Goal: Book appointment/travel/reservation

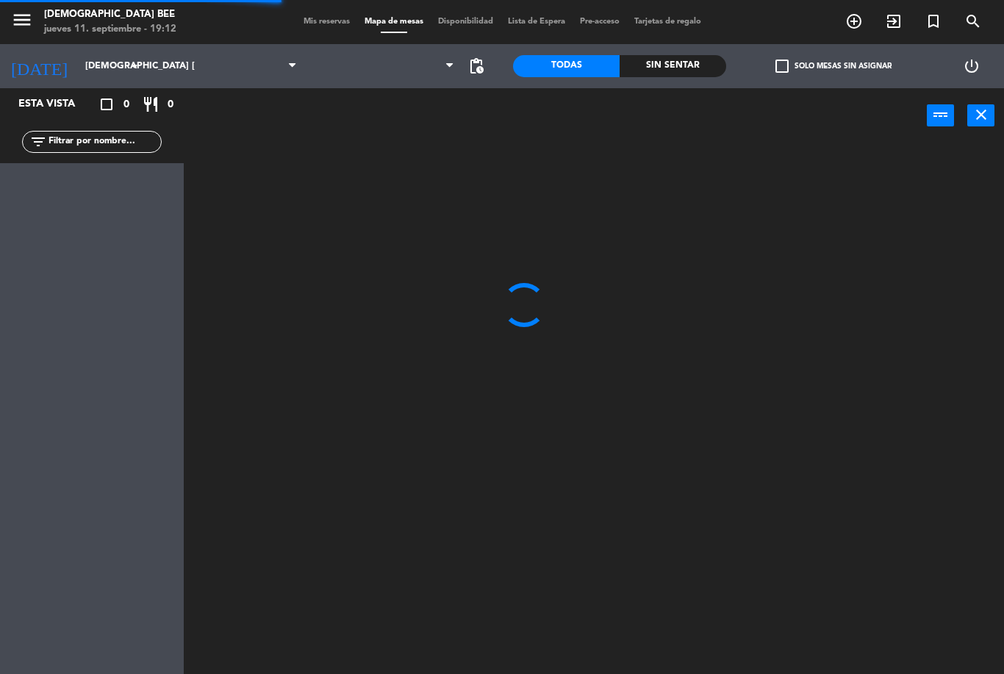
scroll to position [7, 0]
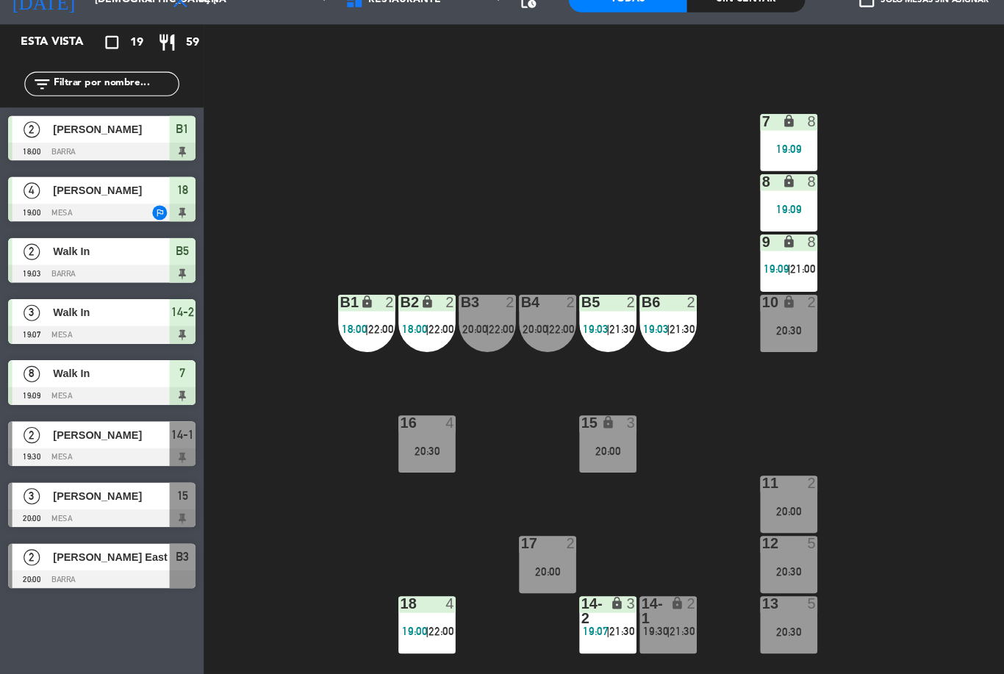
click at [274, 187] on div "7 lock 8 19:09 8 lock 8 19:09 9 lock 8 19:09 | 21:00 B1 lock 2 18:00 | 22:00 B2…" at bounding box center [599, 408] width 810 height 530
click at [785, 356] on div "7 lock 8 19:09 8 lock 8 19:09 9 lock 8 19:09 | 21:00 B1 lock 2 18:00 | 22:00 B2…" at bounding box center [599, 408] width 810 height 530
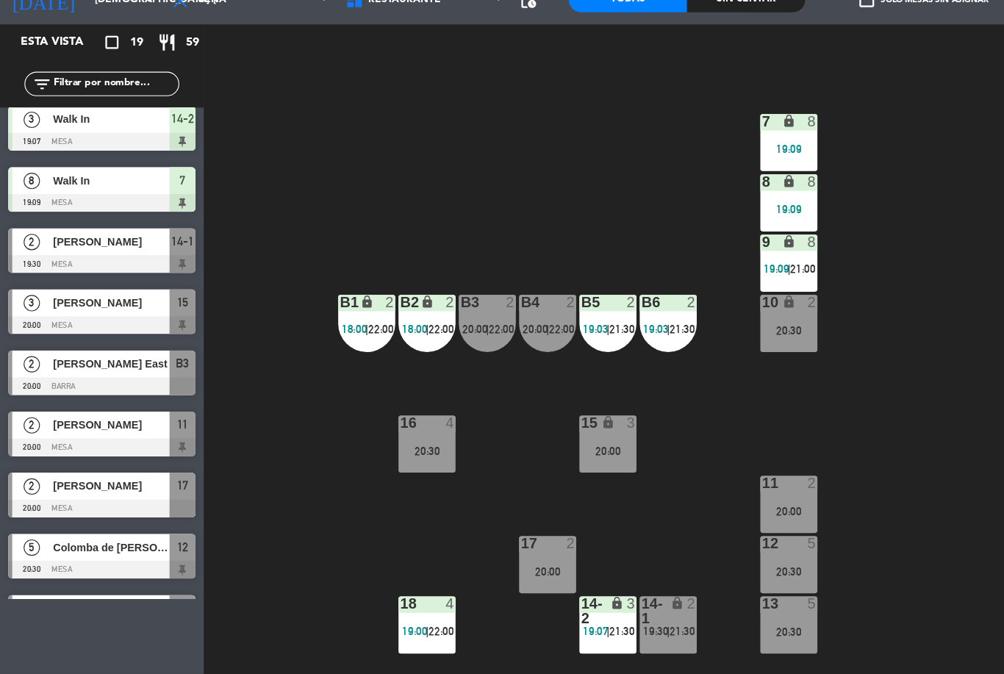
scroll to position [203, 0]
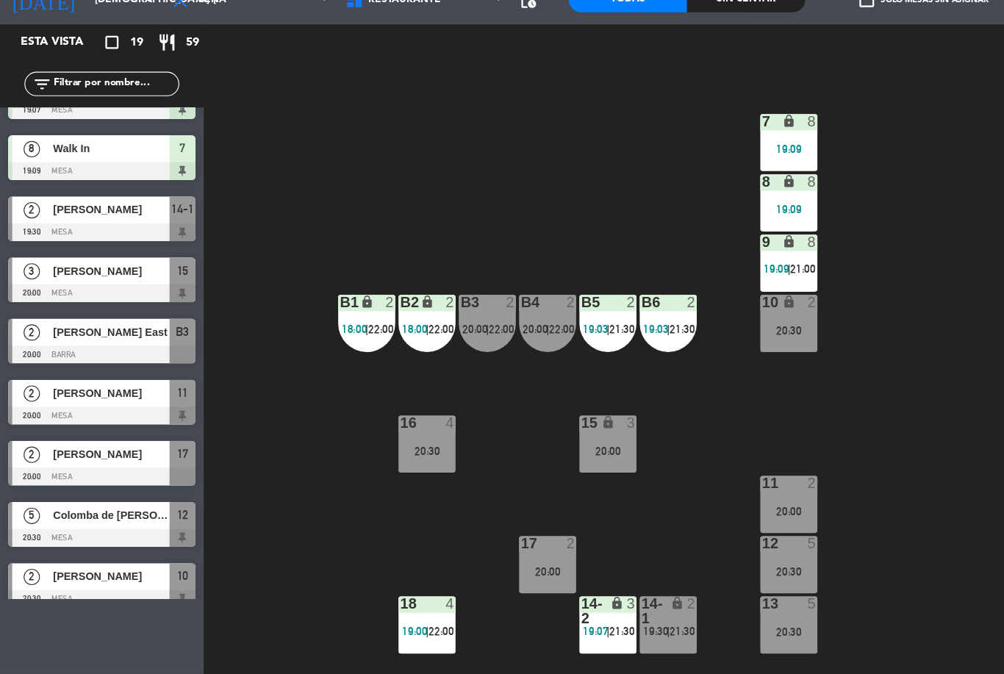
click at [602, 629] on span "|" at bounding box center [602, 635] width 3 height 12
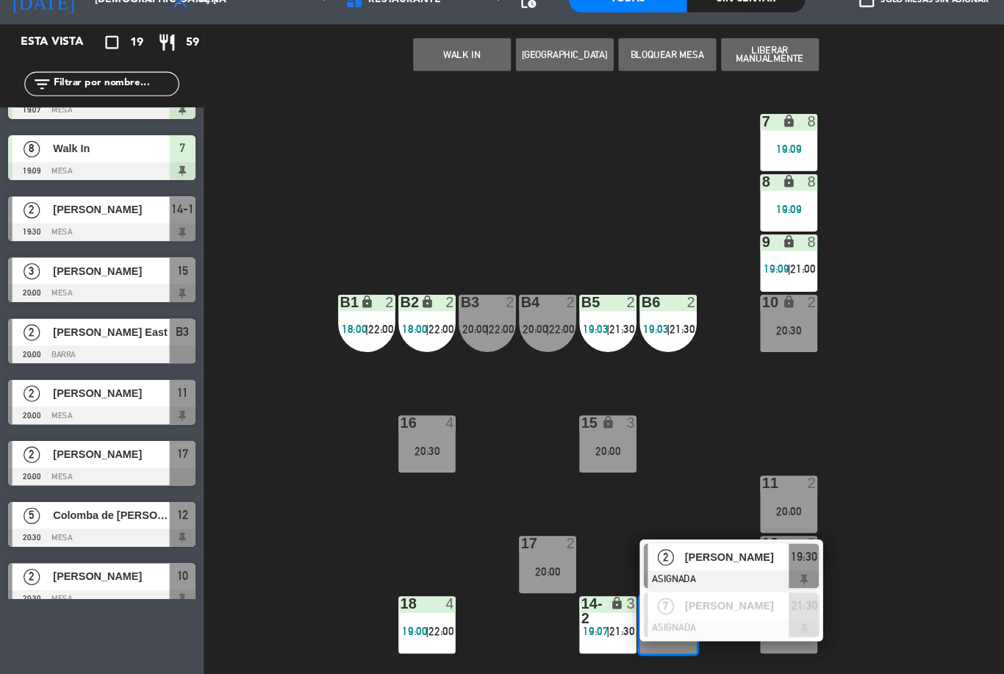
click at [669, 561] on span "[PERSON_NAME]" at bounding box center [664, 568] width 94 height 15
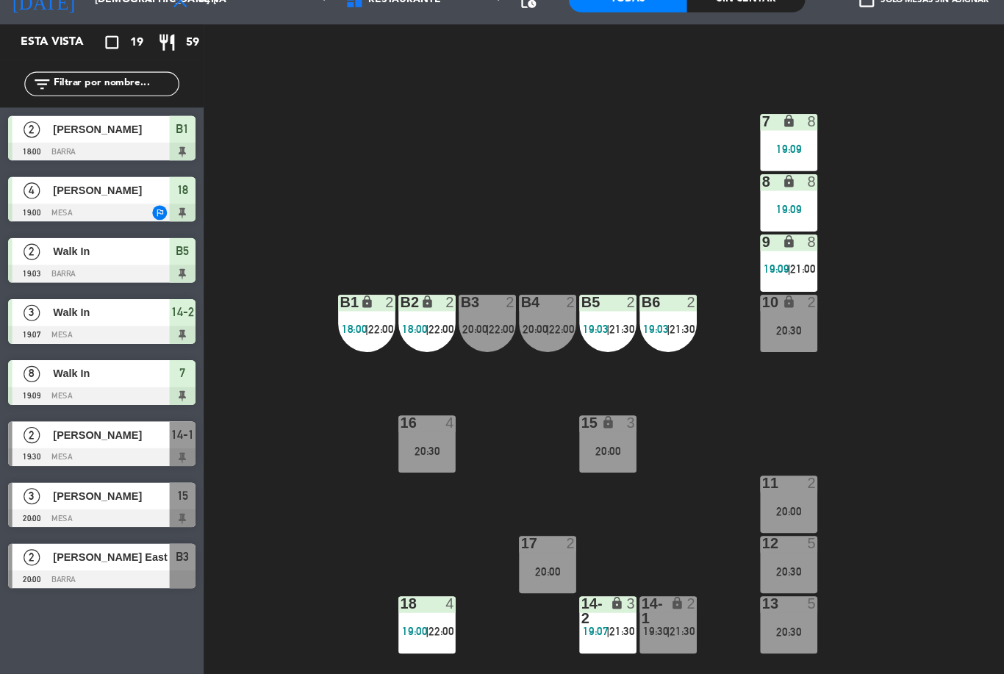
click at [597, 629] on span "19:30" at bounding box center [591, 635] width 23 height 12
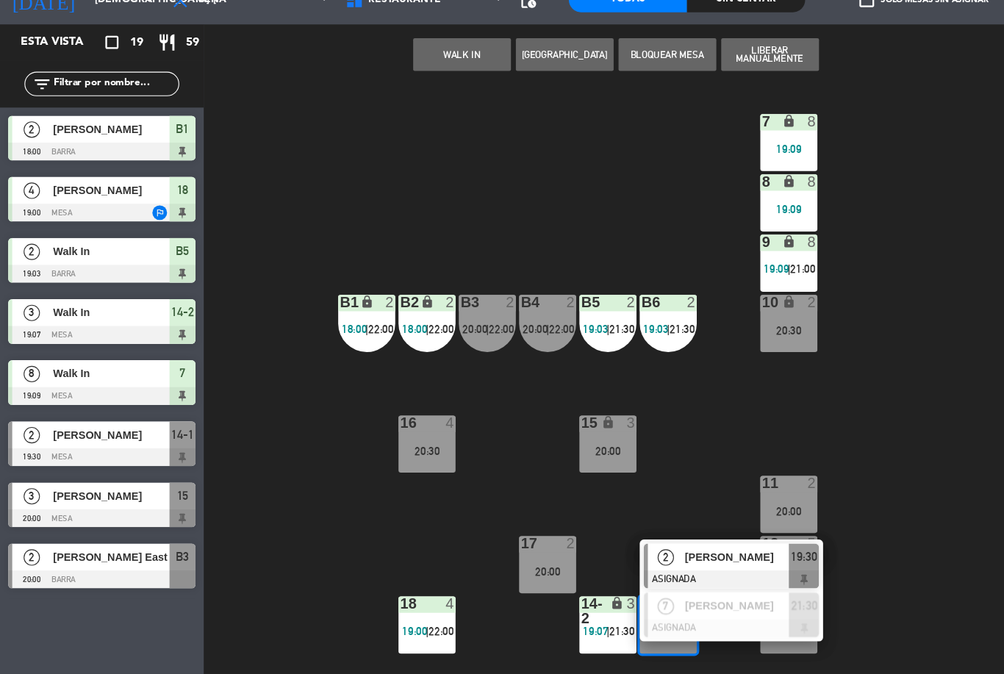
click at [668, 561] on span "[PERSON_NAME]" at bounding box center [664, 568] width 94 height 15
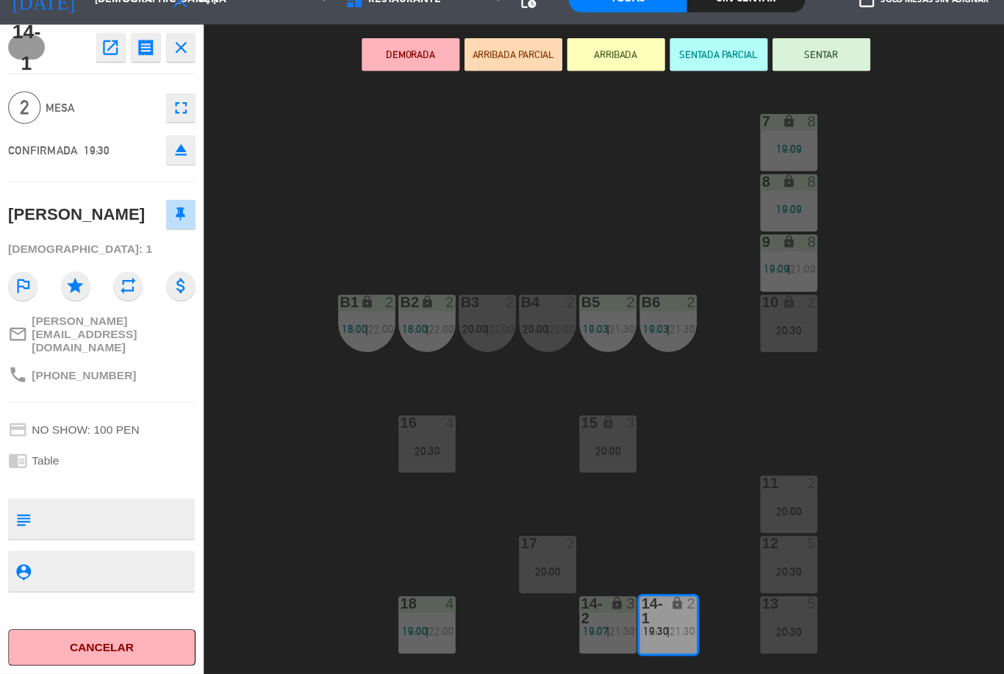
click at [750, 101] on button "SENTAR" at bounding box center [740, 115] width 88 height 29
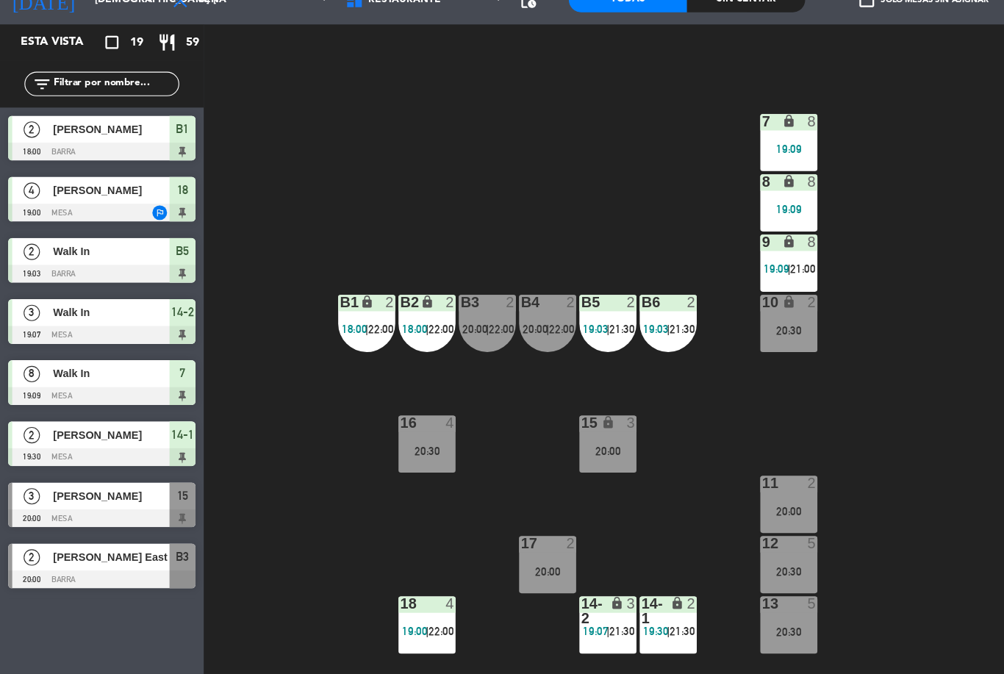
click at [846, 331] on div "7 lock 8 19:09 8 lock 8 19:09 9 lock 8 19:09 | 21:00 B1 lock 2 18:00 | 22:00 B2…" at bounding box center [599, 408] width 810 height 530
click at [809, 357] on div "7 lock 8 19:09 8 lock 8 19:09 9 lock 8 19:09 | 21:00 B1 lock 2 18:00 | 22:00 B2…" at bounding box center [599, 408] width 810 height 530
click at [824, 417] on div "7 lock 8 19:09 8 lock 8 19:09 9 lock 8 19:09 | 21:00 B1 lock 2 18:00 | 22:00 B2…" at bounding box center [599, 408] width 810 height 530
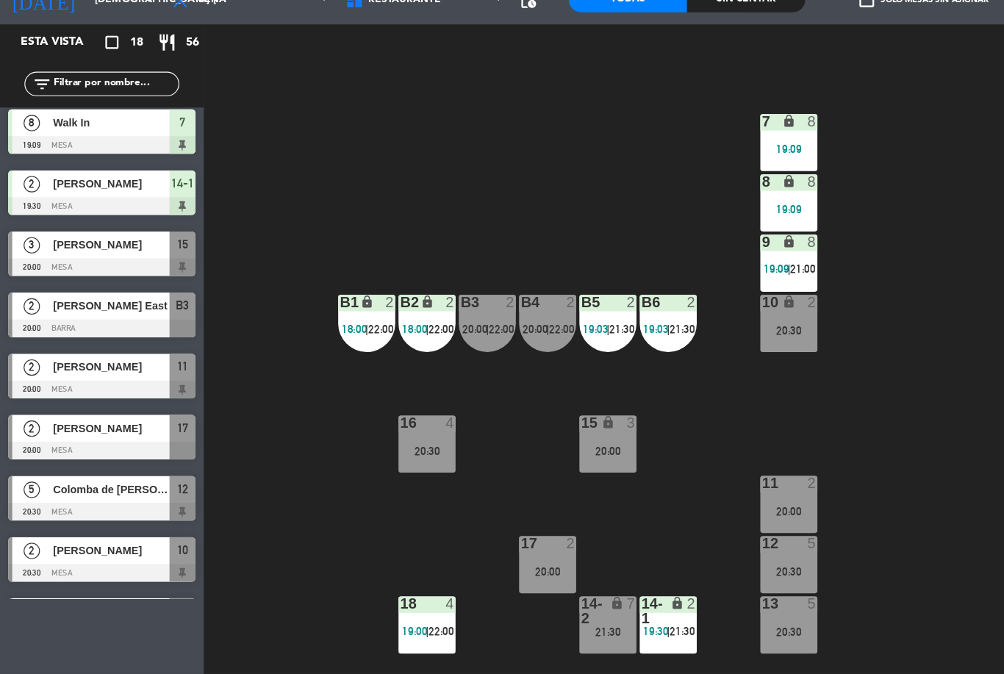
scroll to position [176, 0]
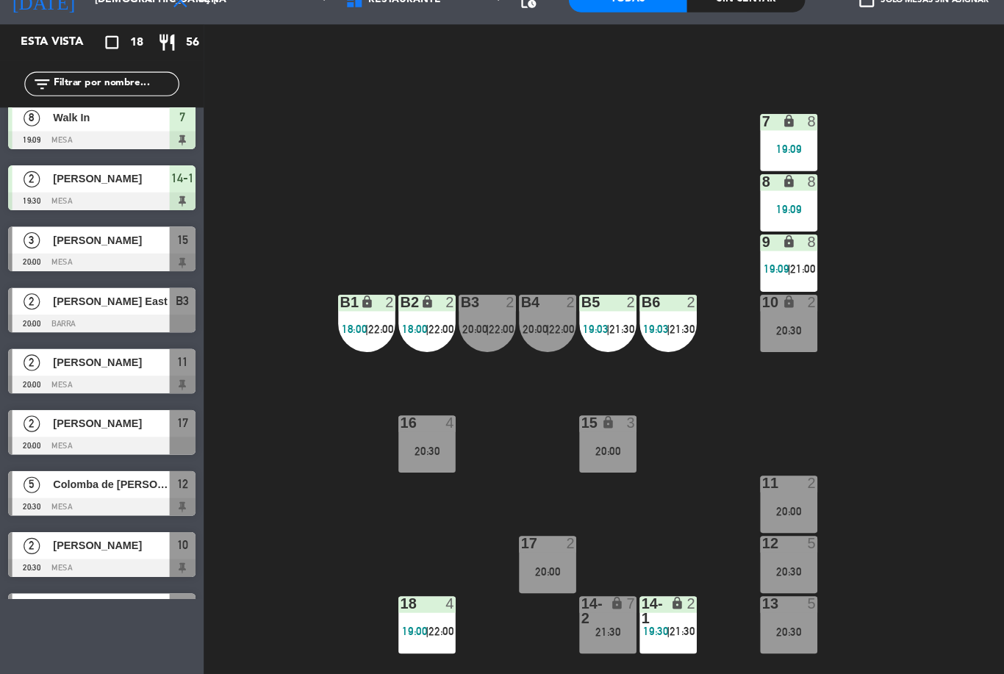
click at [125, 325] on div "[PERSON_NAME] East" at bounding box center [99, 337] width 107 height 24
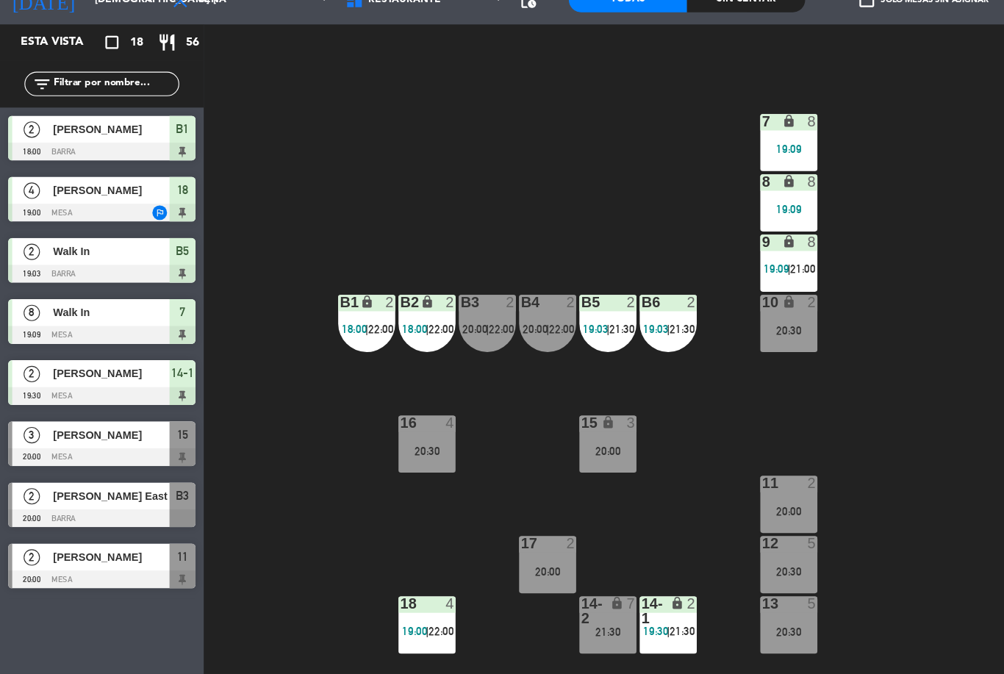
scroll to position [0, 0]
click at [489, 332] on div "B4 2 20:00 | 22:00" at bounding box center [493, 357] width 51 height 51
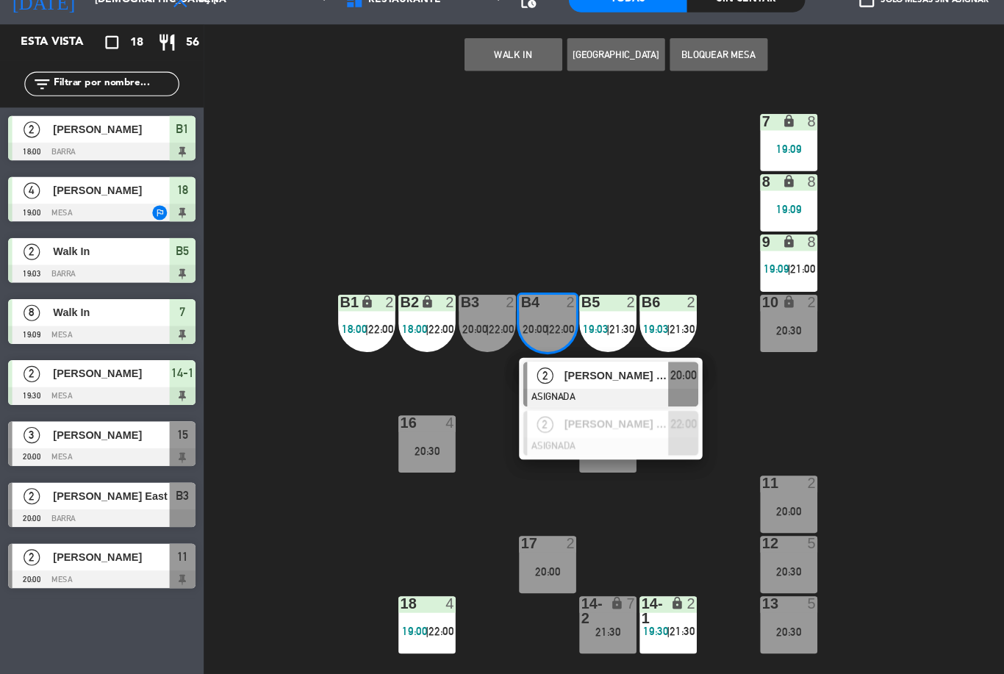
click at [573, 397] on span "[PERSON_NAME] East" at bounding box center [555, 404] width 94 height 15
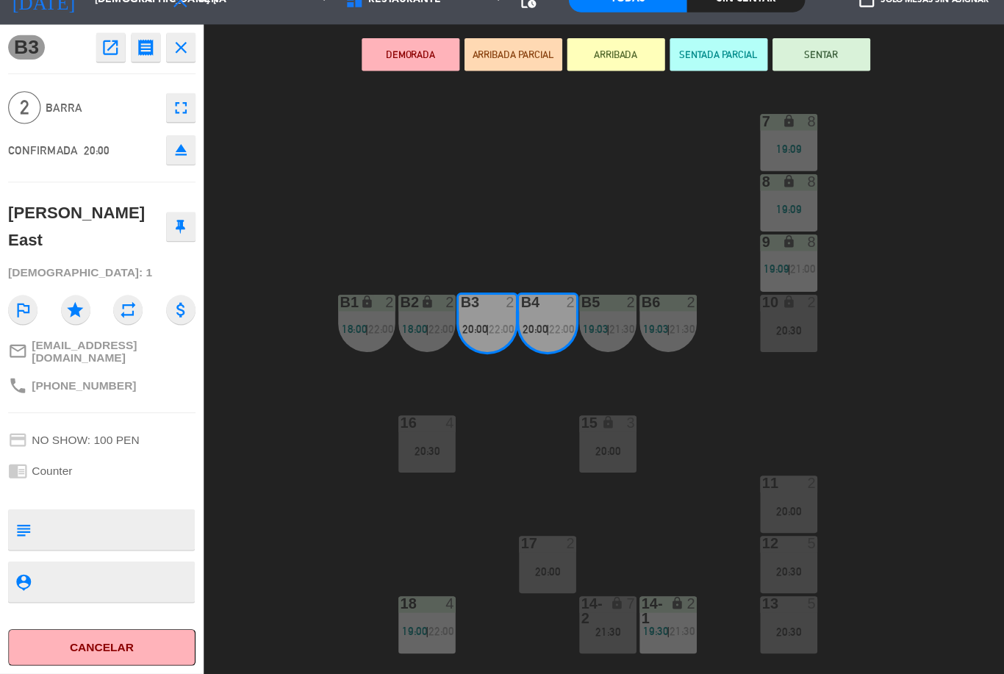
click at [754, 101] on button "SENTAR" at bounding box center [740, 115] width 88 height 29
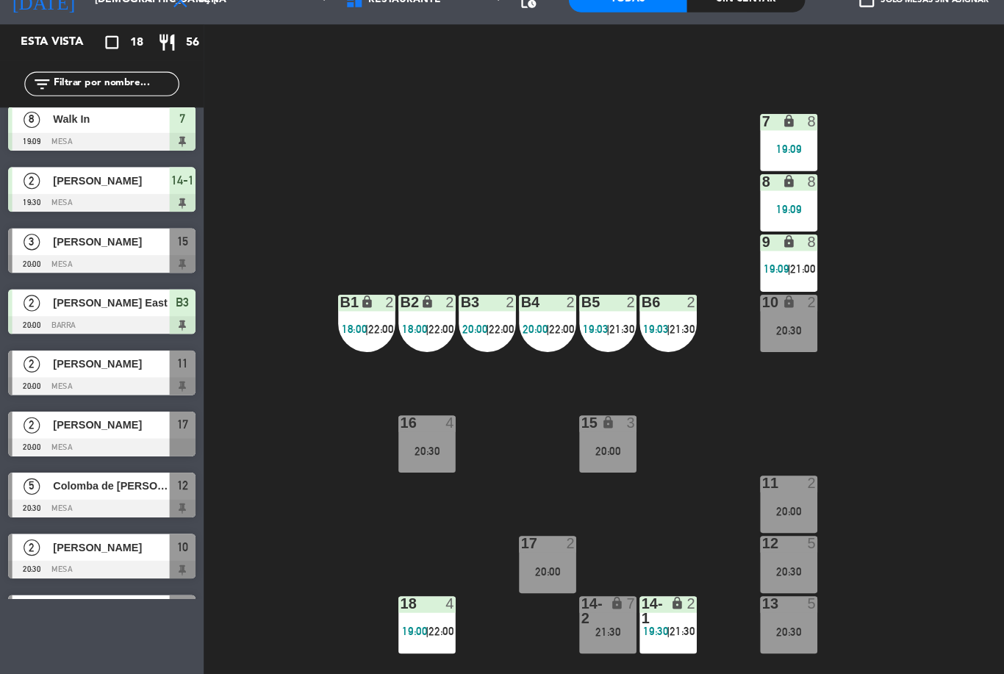
scroll to position [175, 0]
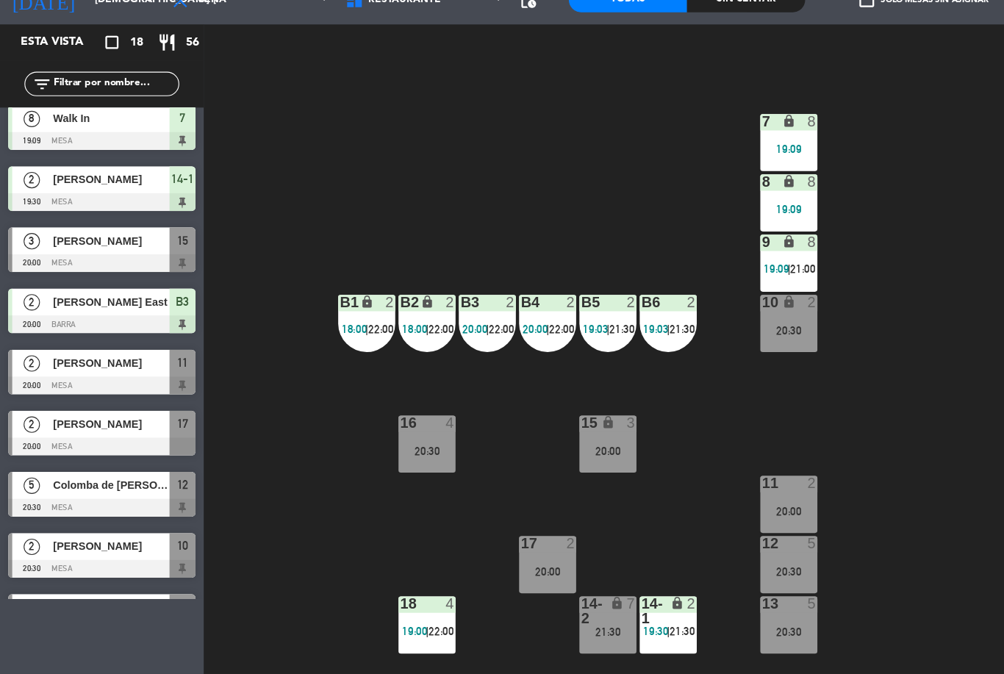
click at [137, 295] on div at bounding box center [91, 303] width 169 height 16
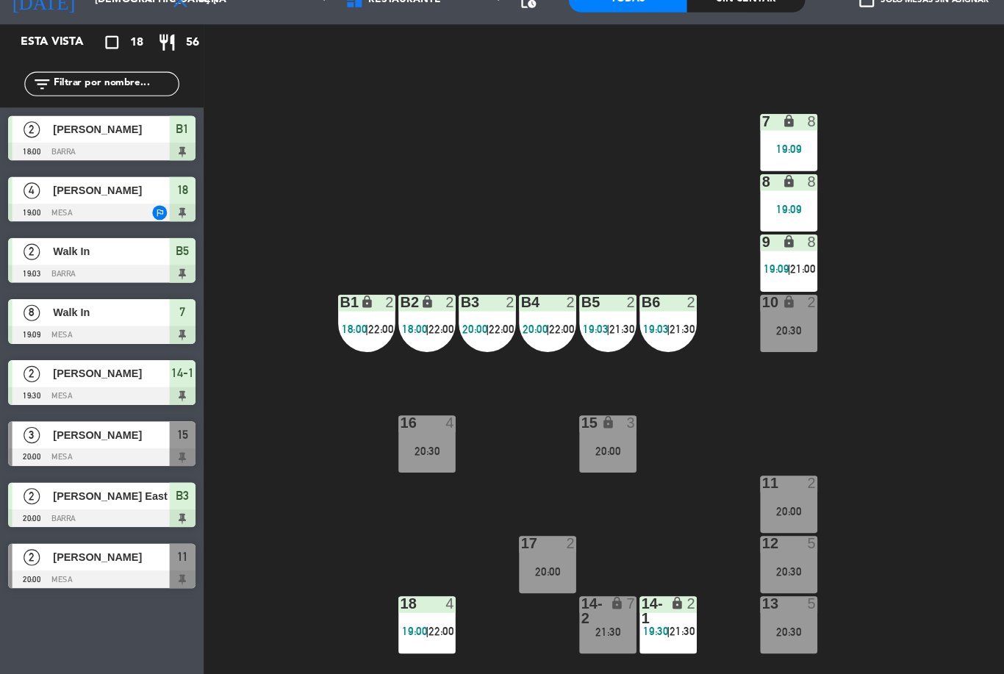
click at [821, 406] on div "7 lock 8 19:09 8 lock 8 19:09 9 lock 8 19:09 | 21:00 B1 lock 2 18:00 | 22:00 B2…" at bounding box center [599, 408] width 810 height 530
click at [538, 441] on div "15 lock 3 20:00" at bounding box center [547, 466] width 51 height 51
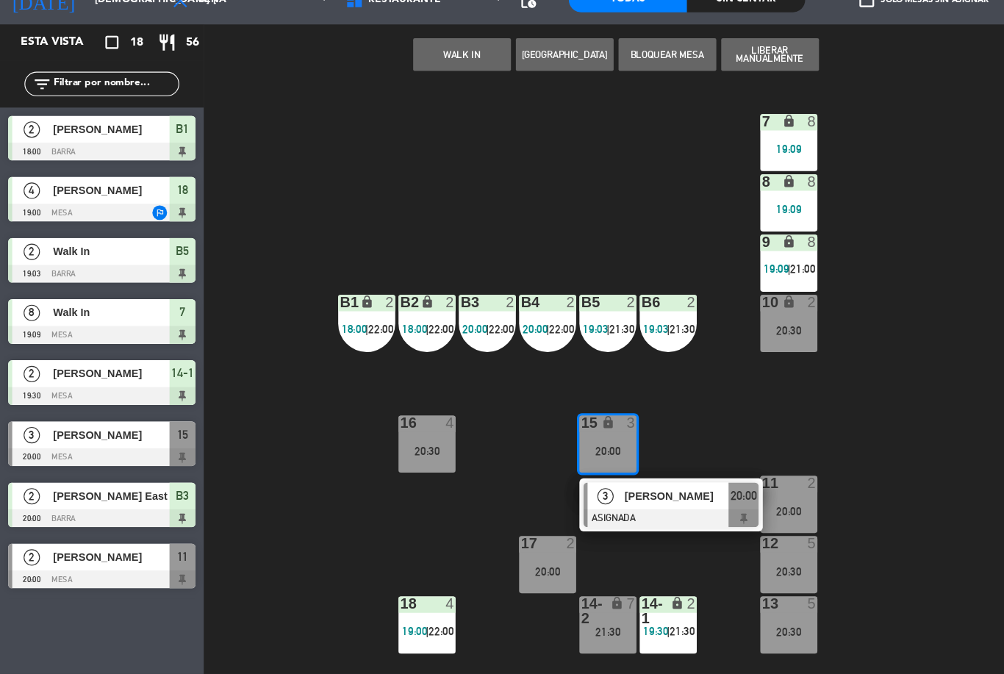
click at [557, 441] on div "15 lock 3 20:00" at bounding box center [547, 466] width 51 height 51
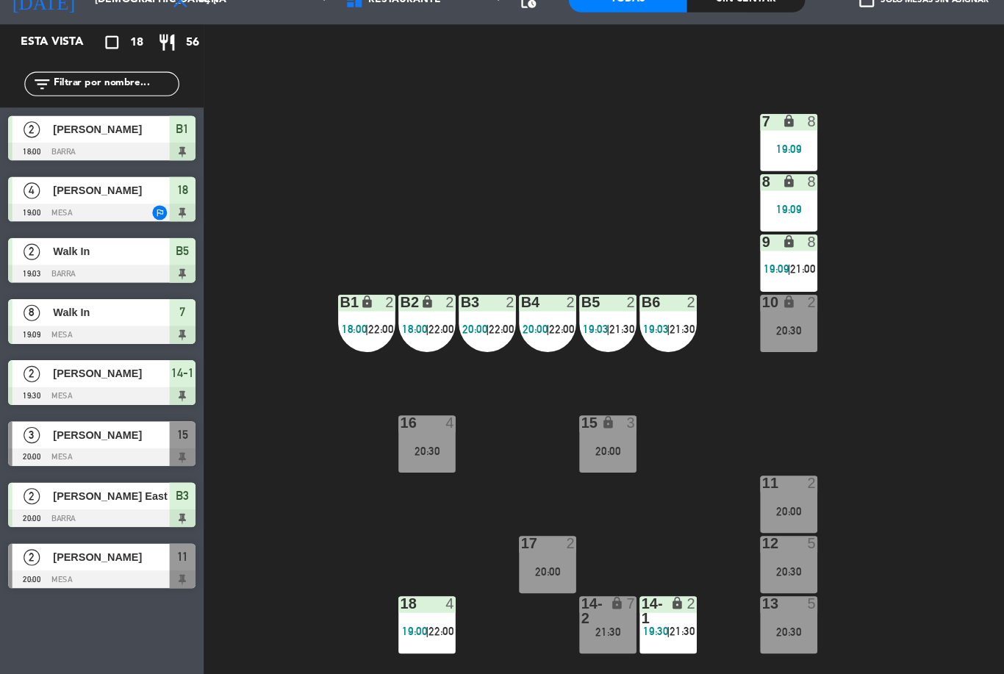
click at [548, 467] on div "20:00" at bounding box center [547, 472] width 51 height 10
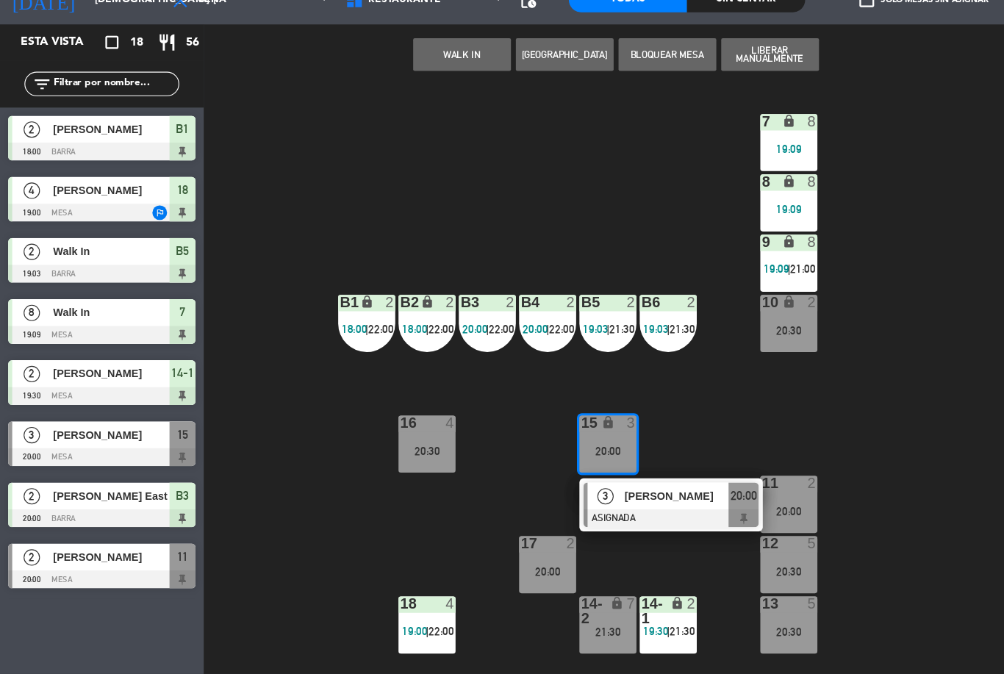
click at [610, 505] on span "[PERSON_NAME]" at bounding box center [610, 512] width 94 height 15
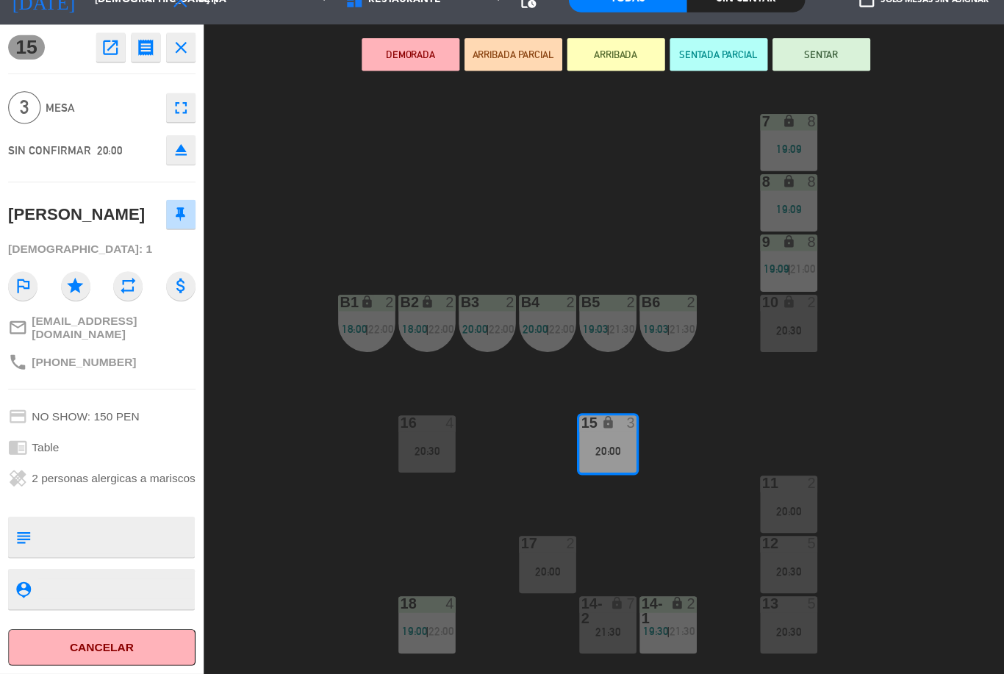
click at [760, 101] on button "SENTAR" at bounding box center [740, 115] width 88 height 29
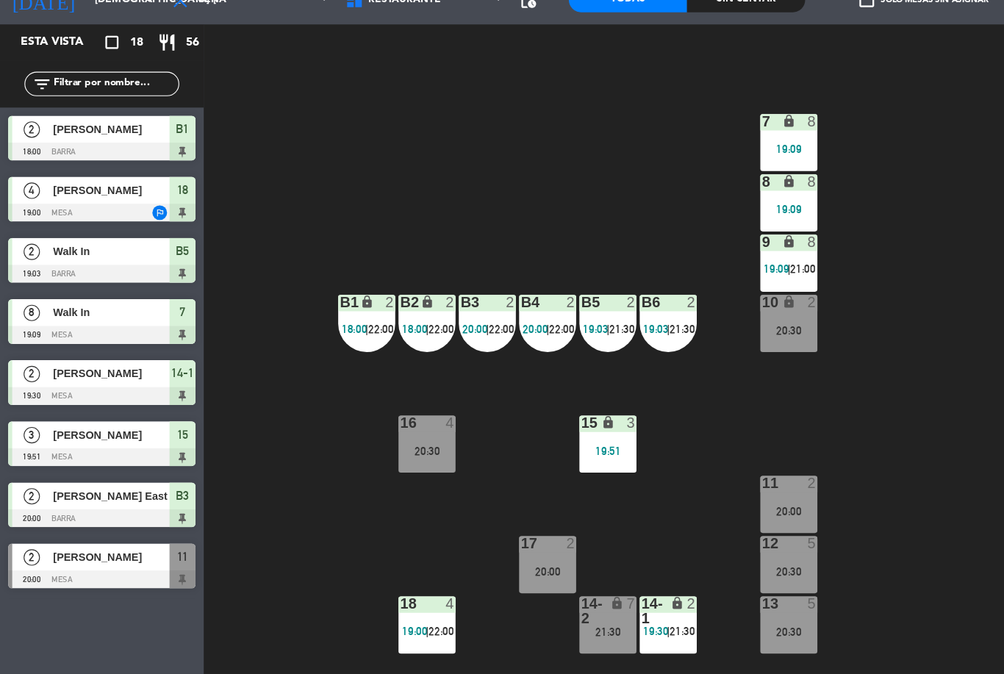
click at [819, 229] on div "7 lock 8 19:09 8 lock 8 19:09 9 lock 8 19:09 | 21:00 B1 lock 2 18:00 | 22:00 B2…" at bounding box center [599, 408] width 810 height 530
click at [854, 329] on div "7 lock 8 19:09 8 lock 8 19:09 9 lock 8 19:09 | 21:00 B1 lock 2 18:00 | 22:00 B2…" at bounding box center [599, 408] width 810 height 530
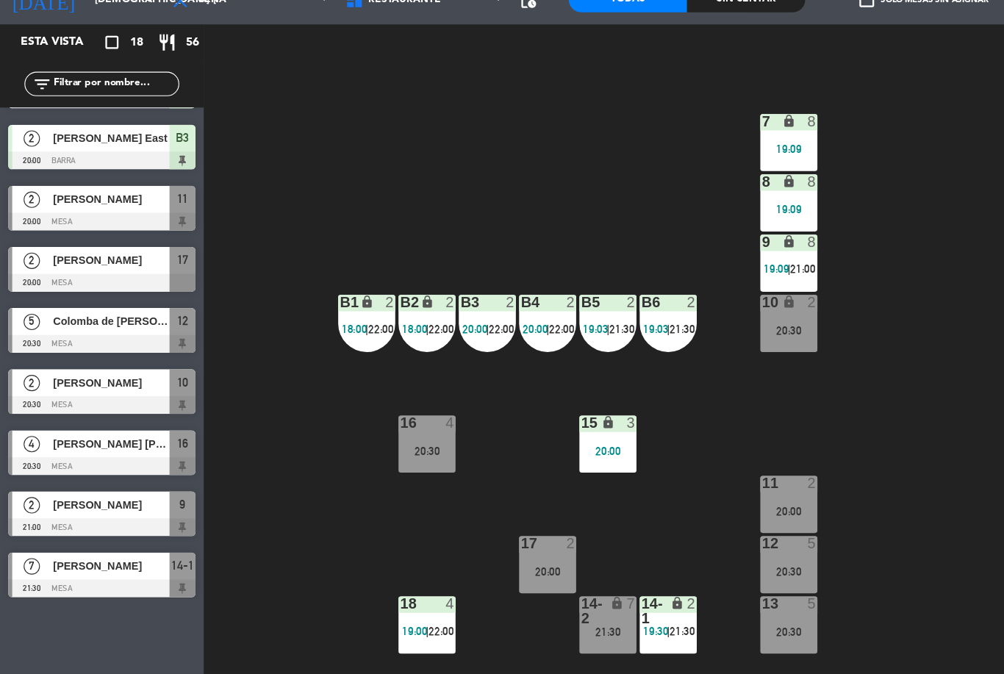
scroll to position [339, 0]
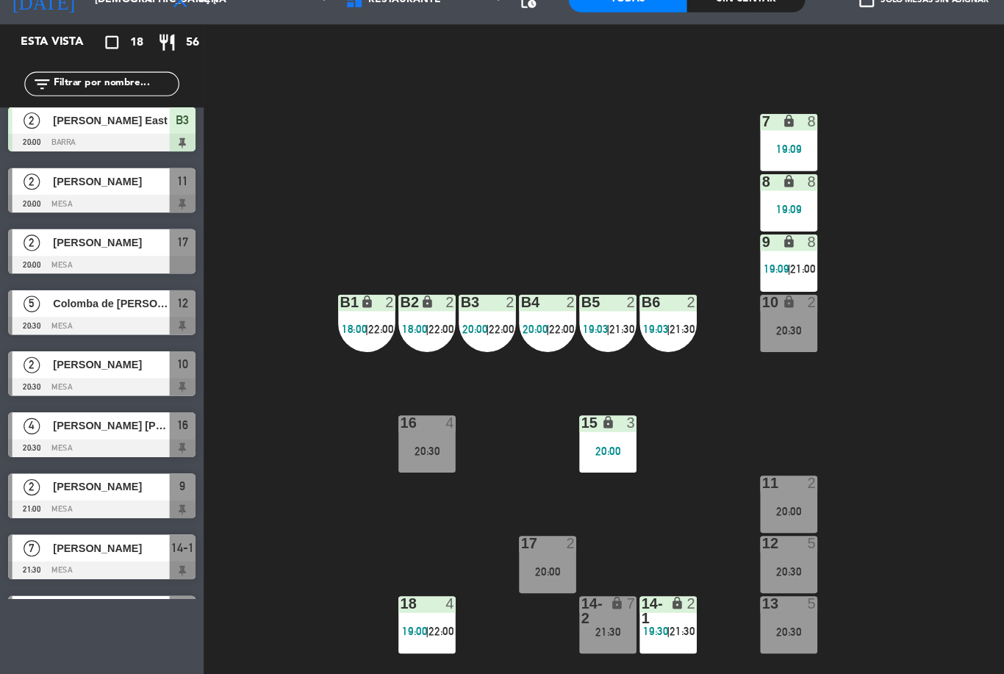
click at [130, 222] on span "[PERSON_NAME]" at bounding box center [100, 229] width 105 height 15
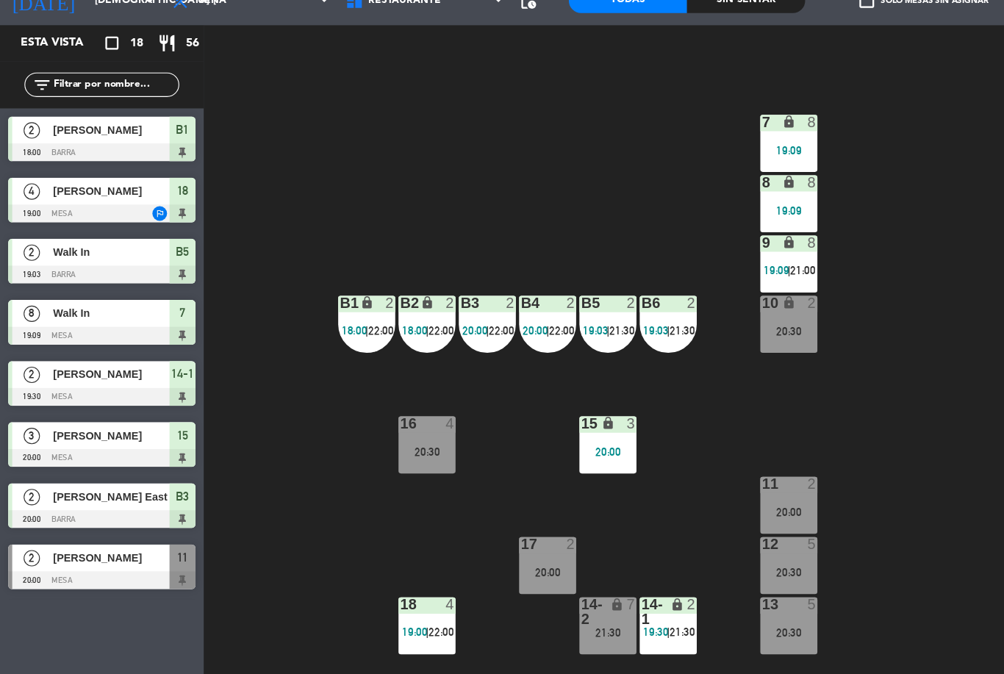
click at [711, 495] on div "11 2 20:00" at bounding box center [710, 520] width 51 height 51
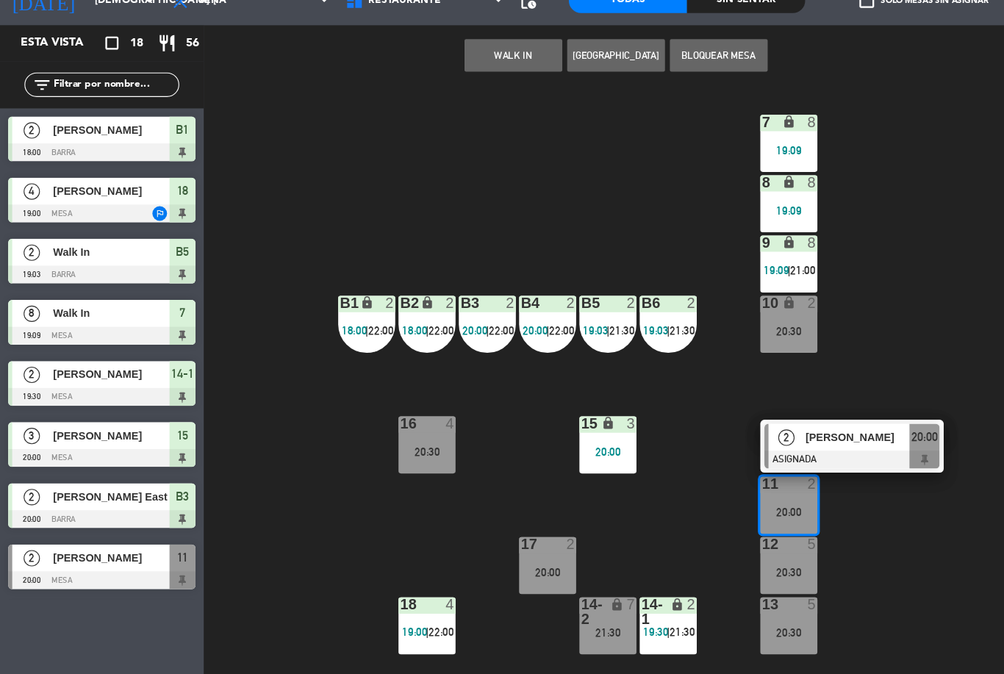
click at [798, 472] on div at bounding box center [768, 480] width 158 height 16
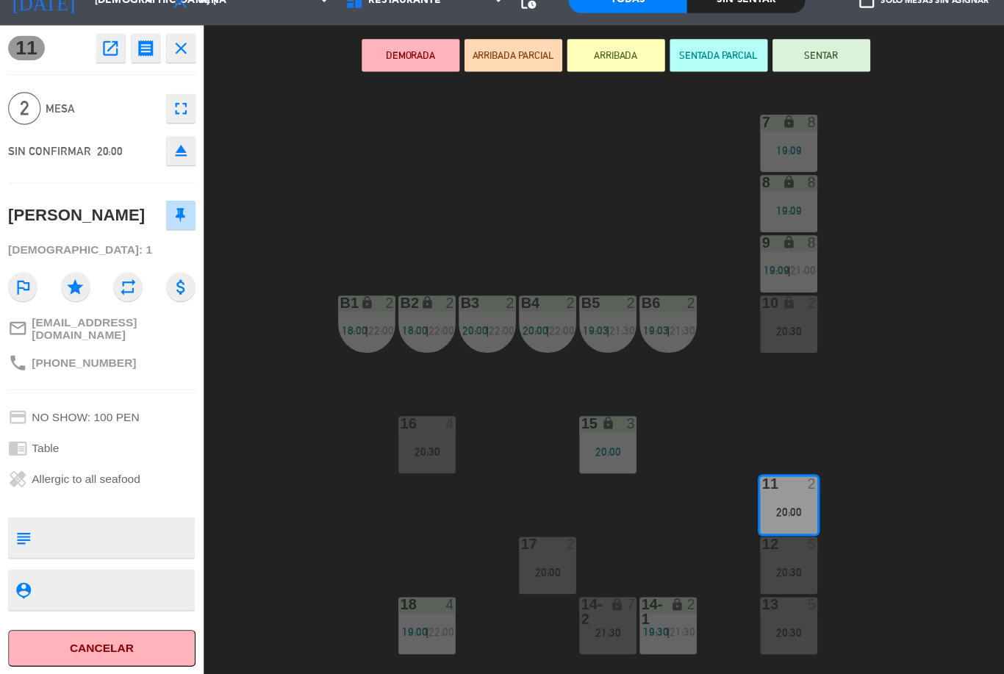
click at [756, 101] on button "SENTAR" at bounding box center [740, 115] width 88 height 29
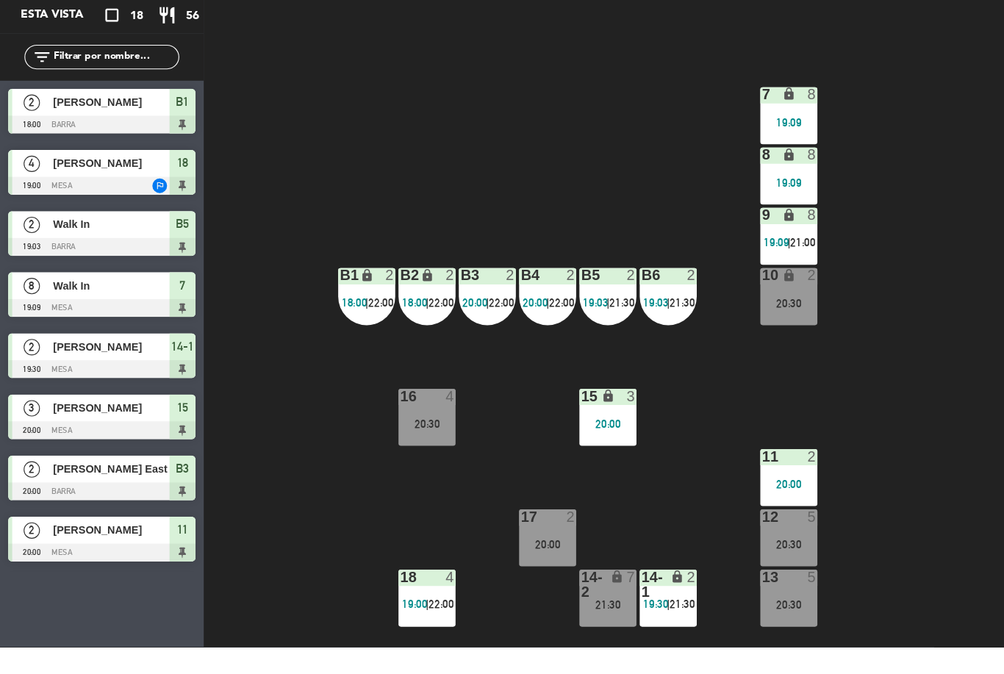
scroll to position [0, 0]
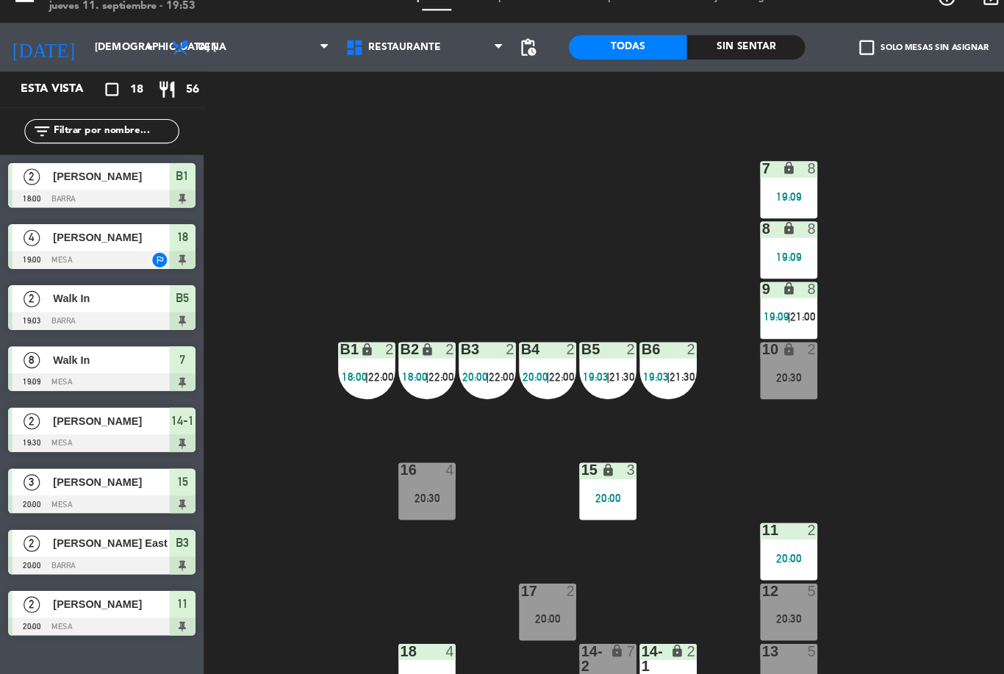
click at [835, 451] on div "7 lock 8 19:09 8 lock 8 19:09 9 lock 8 19:09 | 21:00 B1 lock 2 18:00 | 22:00 B2…" at bounding box center [599, 408] width 810 height 530
